Goal: Use online tool/utility: Utilize a website feature to perform a specific function

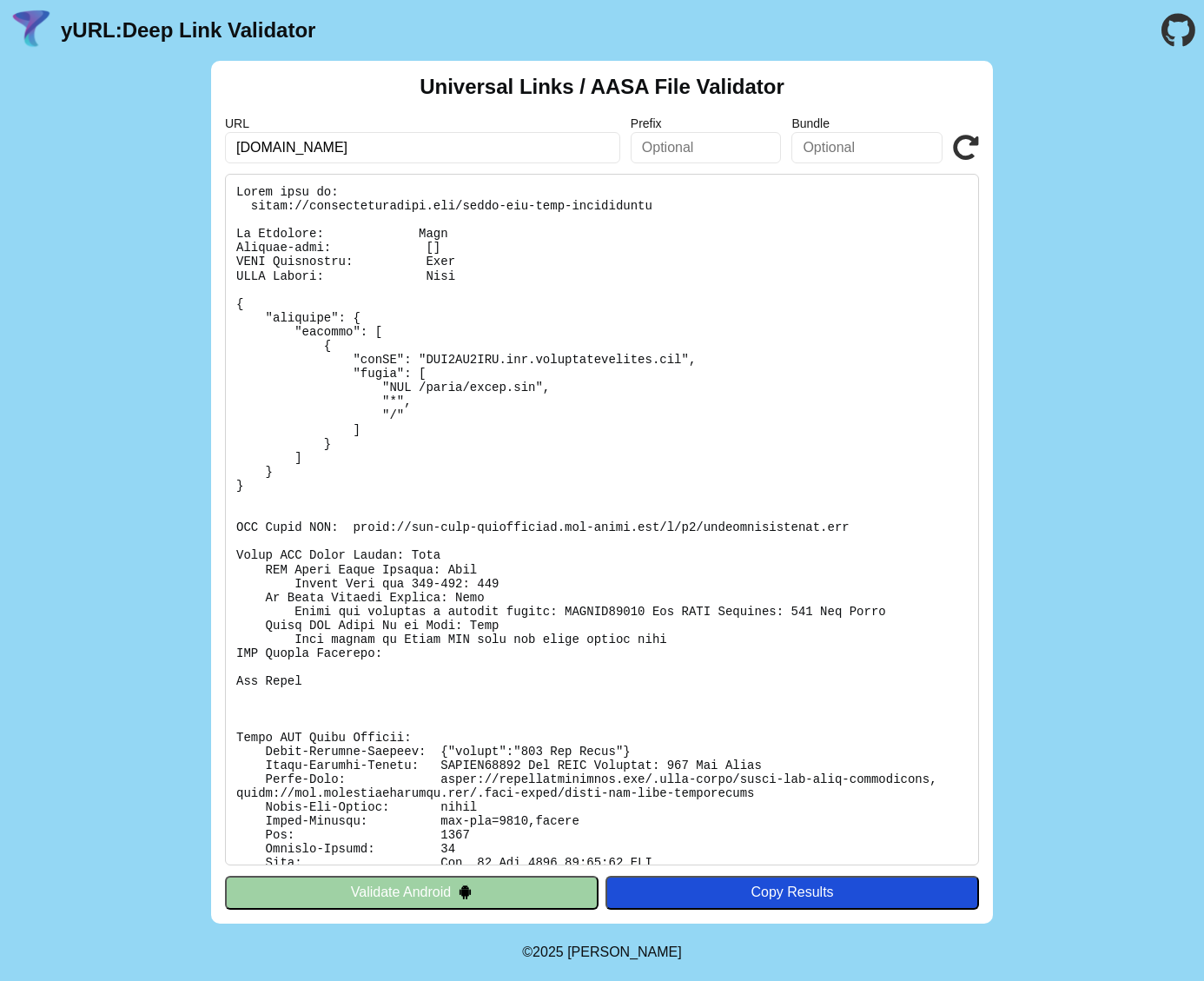
click at [968, 146] on icon at bounding box center [966, 147] width 26 height 26
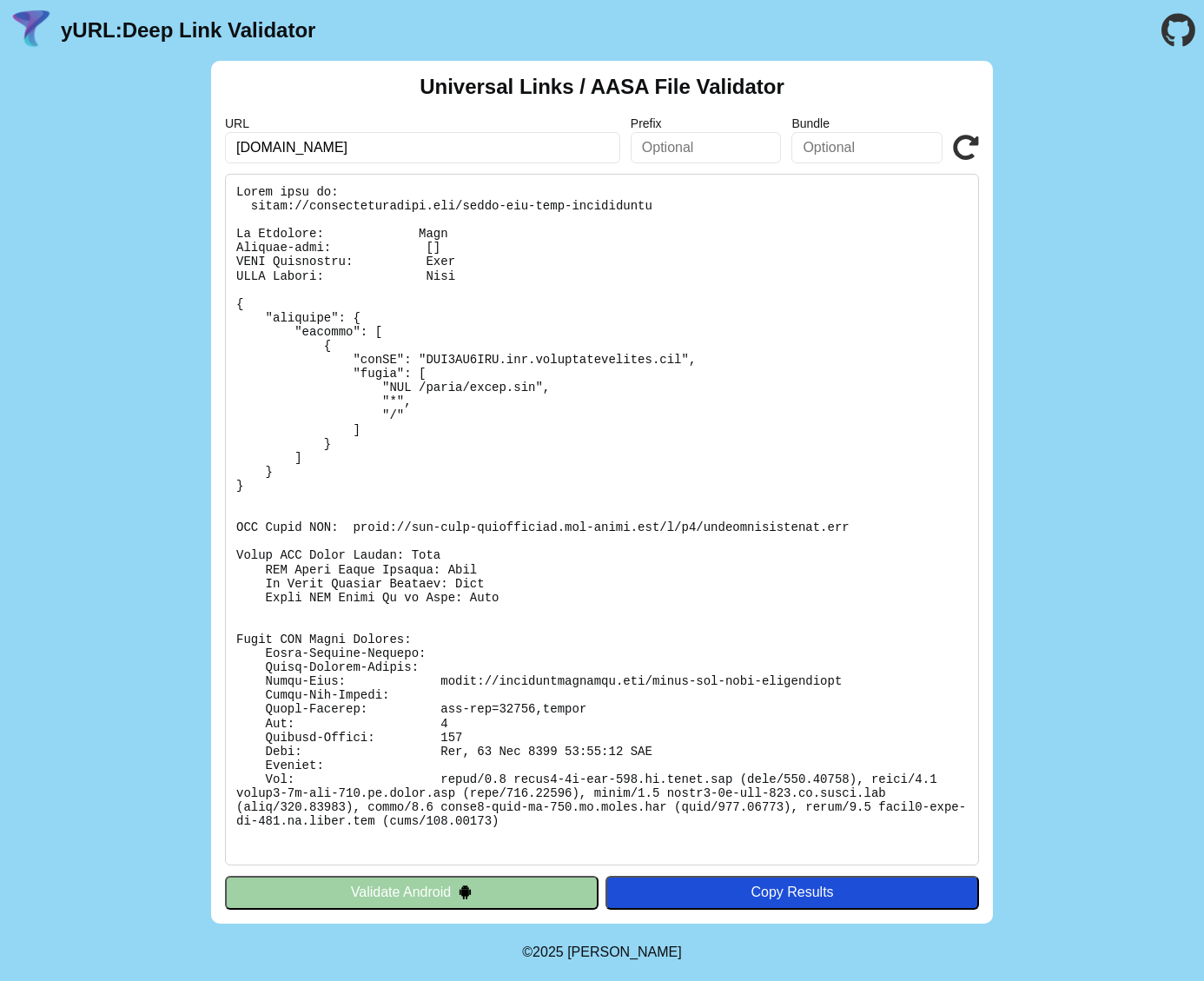
click at [967, 142] on icon at bounding box center [966, 147] width 26 height 26
